Goal: Task Accomplishment & Management: Use online tool/utility

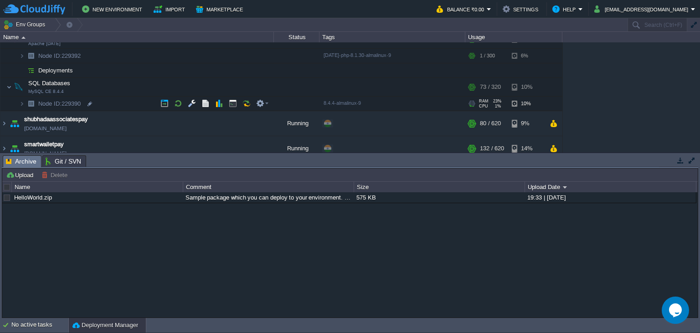
scroll to position [359, 0]
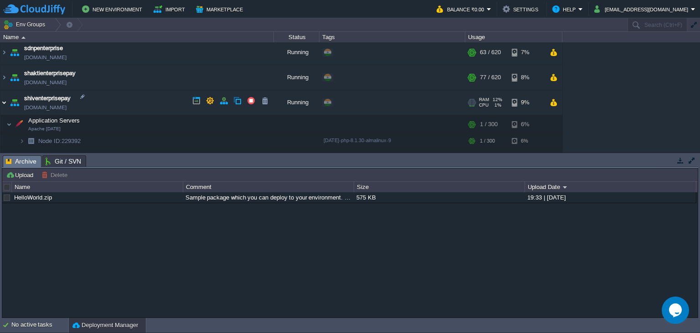
click at [5, 101] on img at bounding box center [3, 102] width 7 height 25
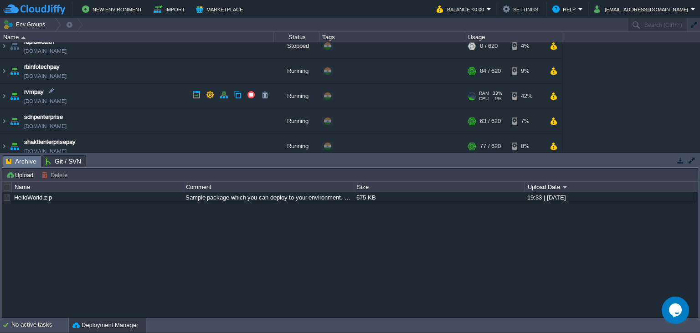
scroll to position [276, 0]
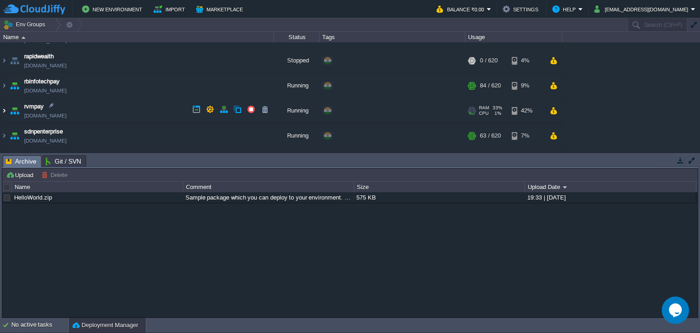
click at [4, 109] on img at bounding box center [3, 110] width 7 height 25
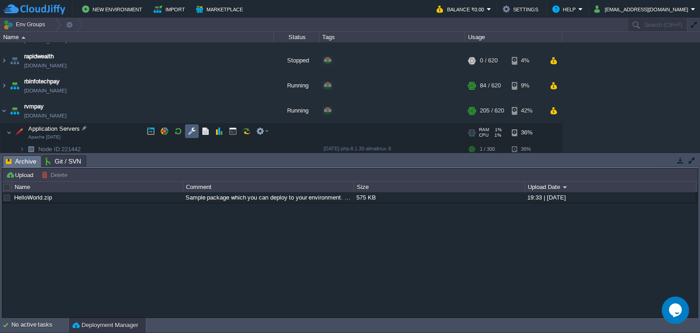
click at [191, 129] on button "button" at bounding box center [192, 131] width 8 height 8
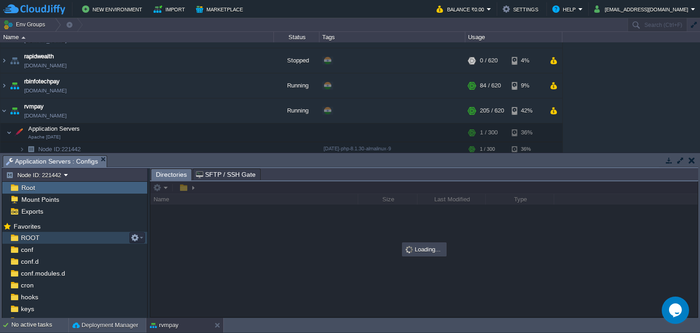
click at [46, 240] on div "ROOT" at bounding box center [74, 238] width 145 height 12
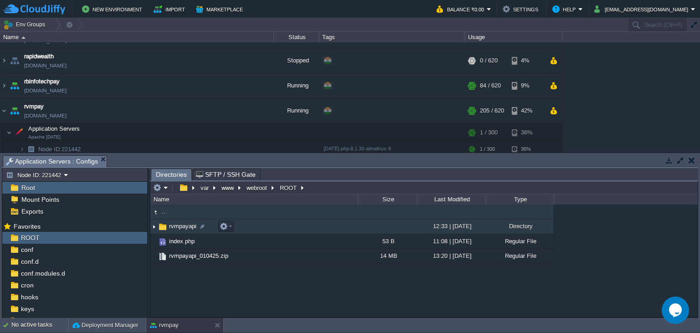
click at [175, 230] on span "rvmpayapi" at bounding box center [183, 226] width 30 height 8
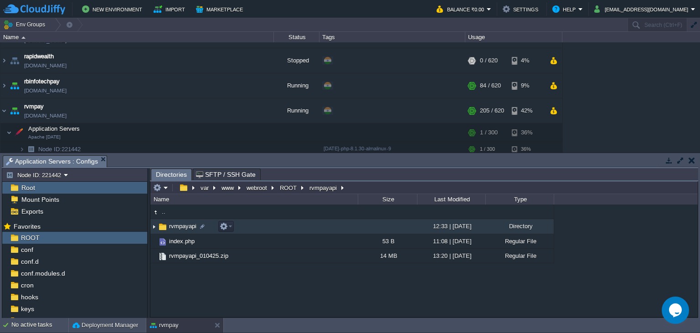
click at [175, 230] on span "rvmpayapi" at bounding box center [183, 226] width 30 height 8
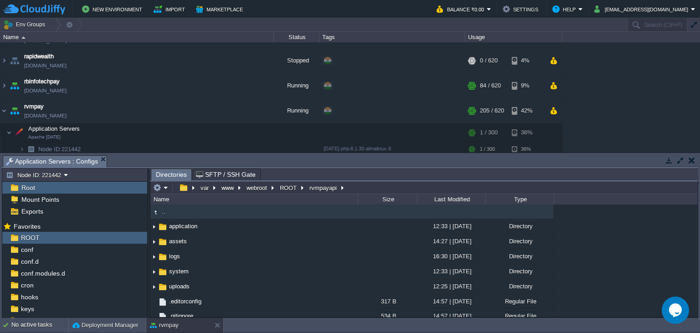
click at [180, 218] on td ".." at bounding box center [253, 212] width 207 height 15
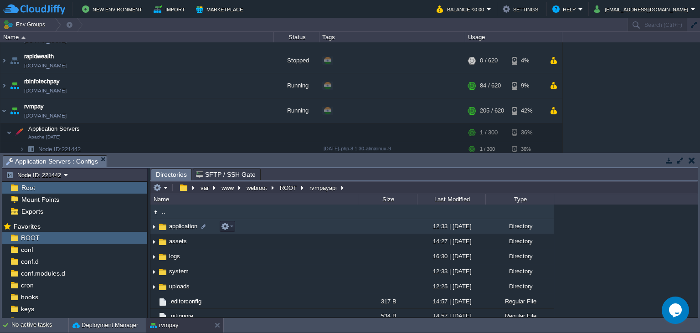
click at [182, 228] on span "application" at bounding box center [183, 226] width 31 height 8
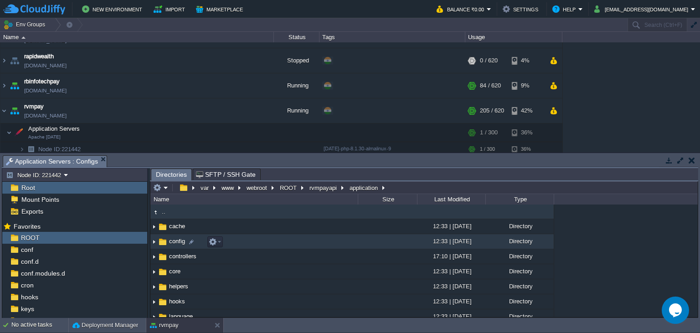
click at [185, 239] on span "config" at bounding box center [177, 241] width 19 height 8
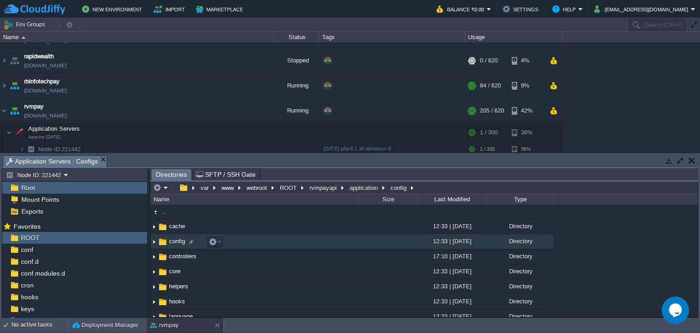
click at [185, 239] on span "config" at bounding box center [177, 241] width 19 height 8
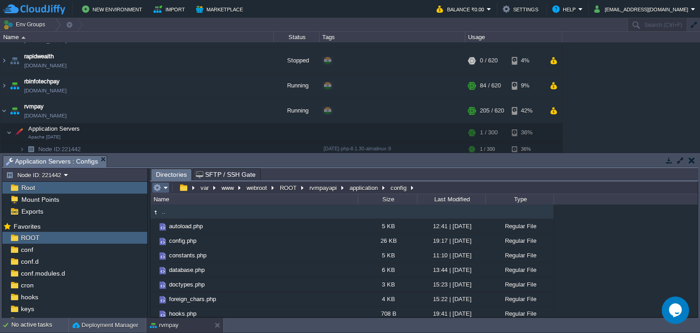
click at [161, 184] on td at bounding box center [161, 187] width 18 height 11
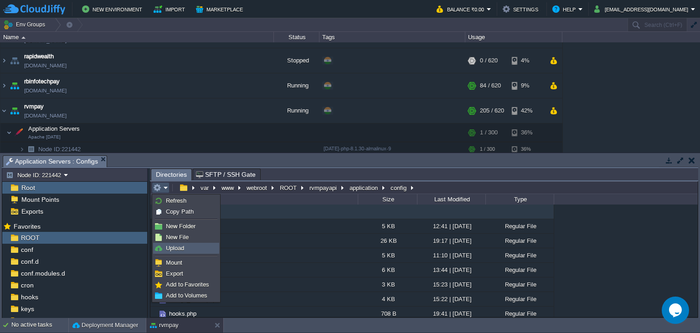
click at [190, 250] on link "Upload" at bounding box center [186, 248] width 65 height 10
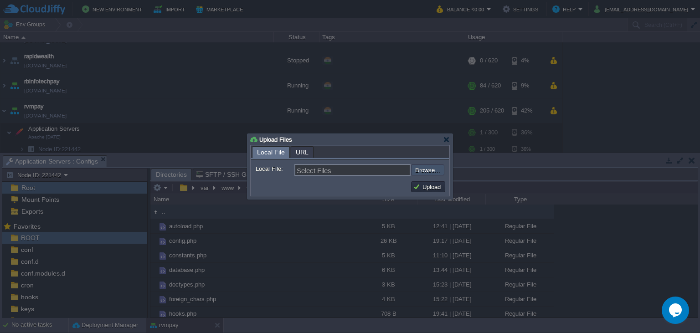
click at [436, 170] on input "file" at bounding box center [386, 169] width 115 height 11
type input "C:\fakepath\config.php"
type input "config.php"
click at [434, 187] on button "Upload" at bounding box center [428, 187] width 31 height 8
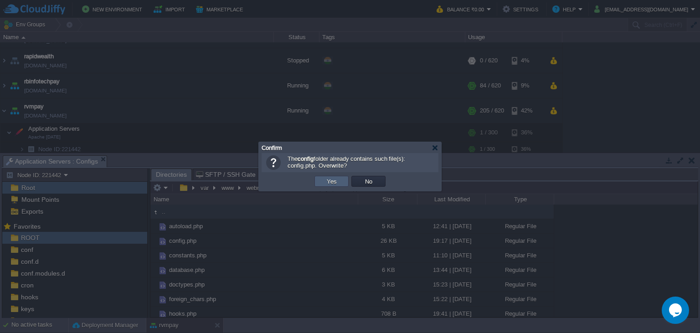
click at [324, 183] on td "Yes" at bounding box center [331, 181] width 34 height 11
